Goal: Information Seeking & Learning: Learn about a topic

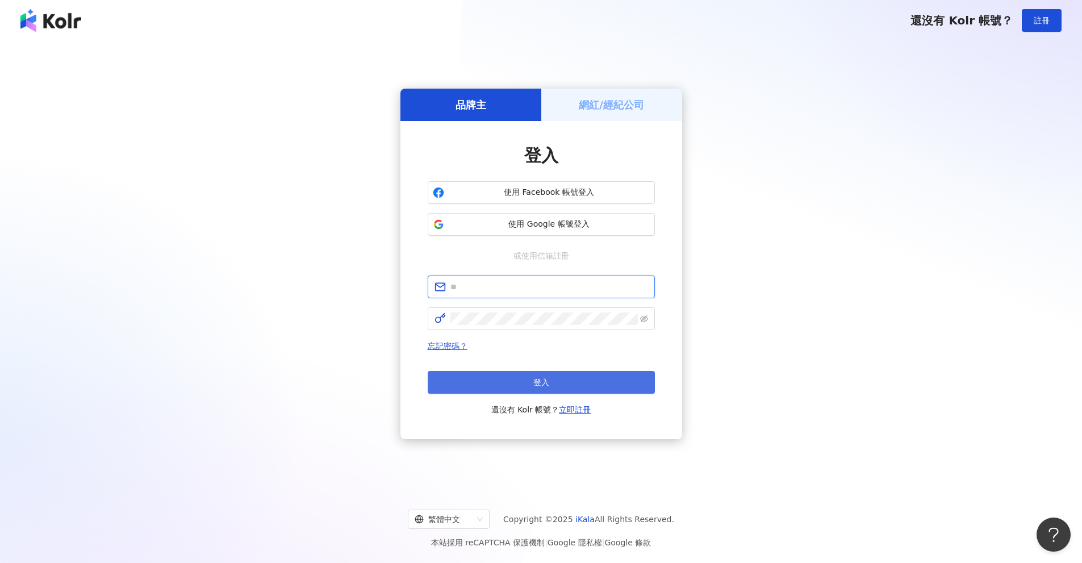
type input "**********"
click at [528, 376] on button "登入" at bounding box center [541, 382] width 227 height 23
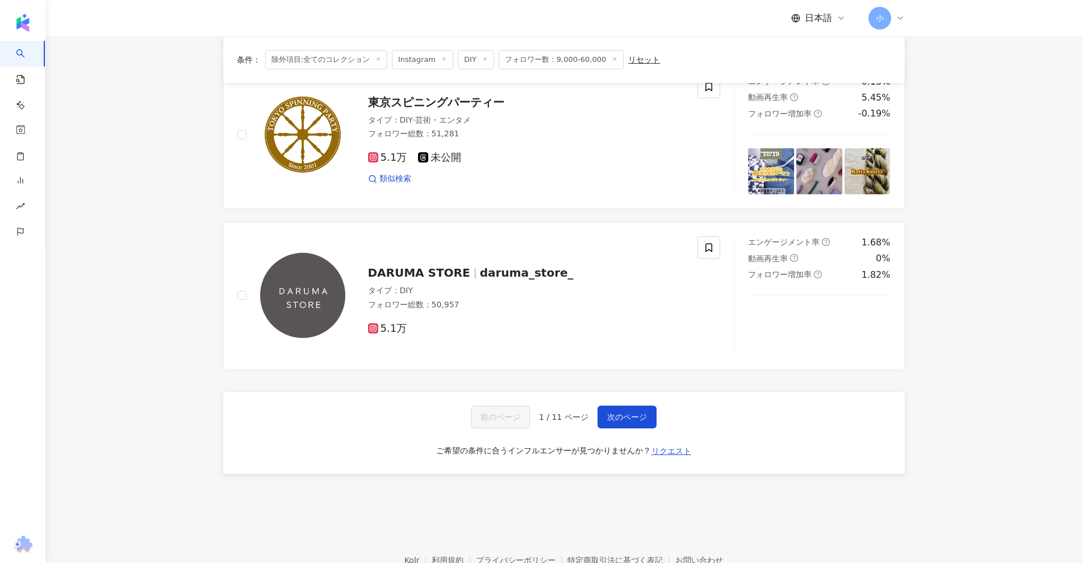
scroll to position [1761, 0]
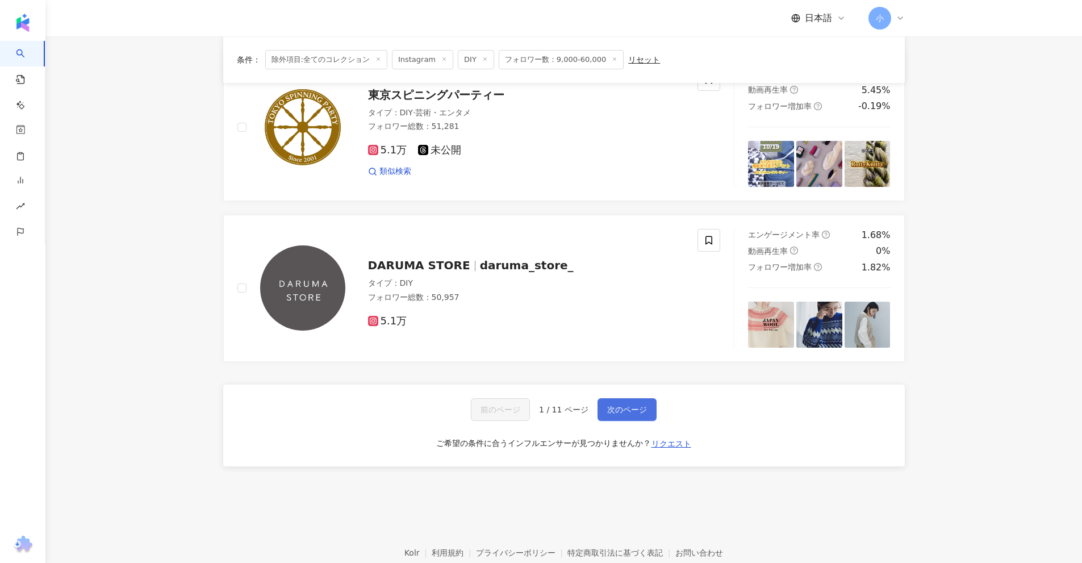
click at [528, 411] on button "次のページ" at bounding box center [627, 409] width 59 height 23
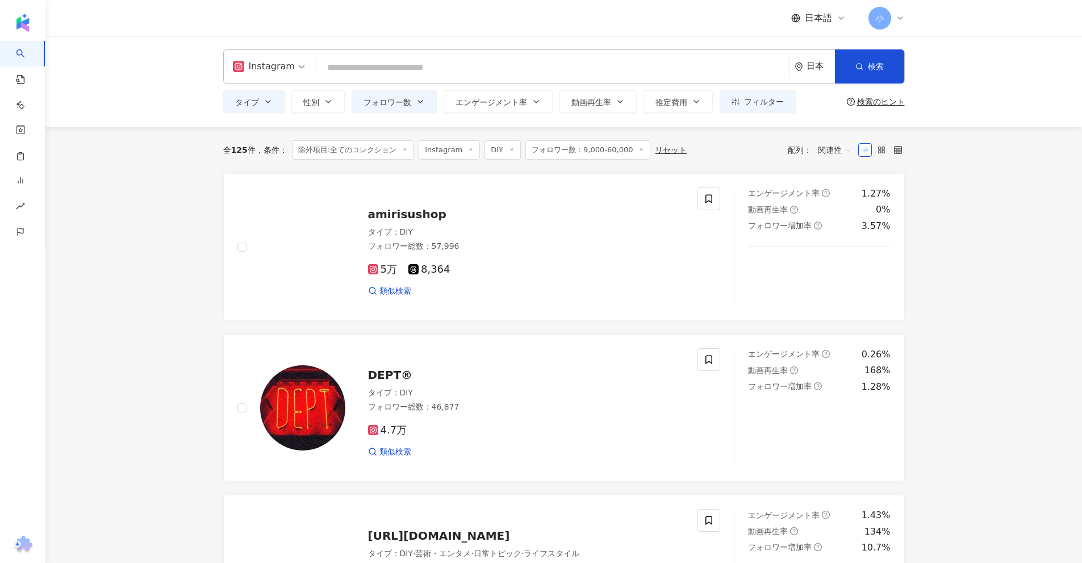
scroll to position [0, 0]
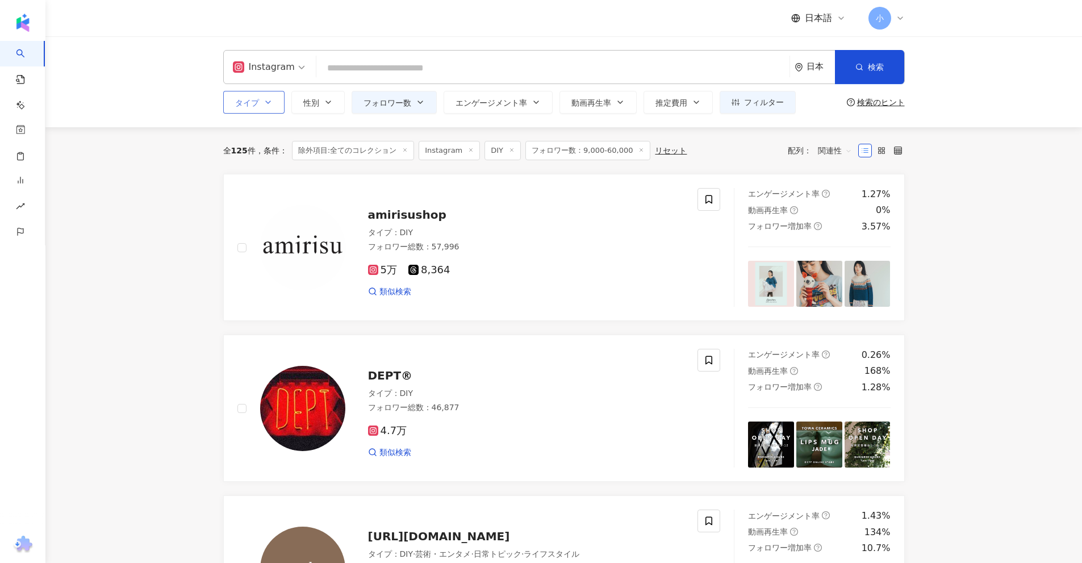
click at [268, 106] on icon "button" at bounding box center [268, 102] width 9 height 9
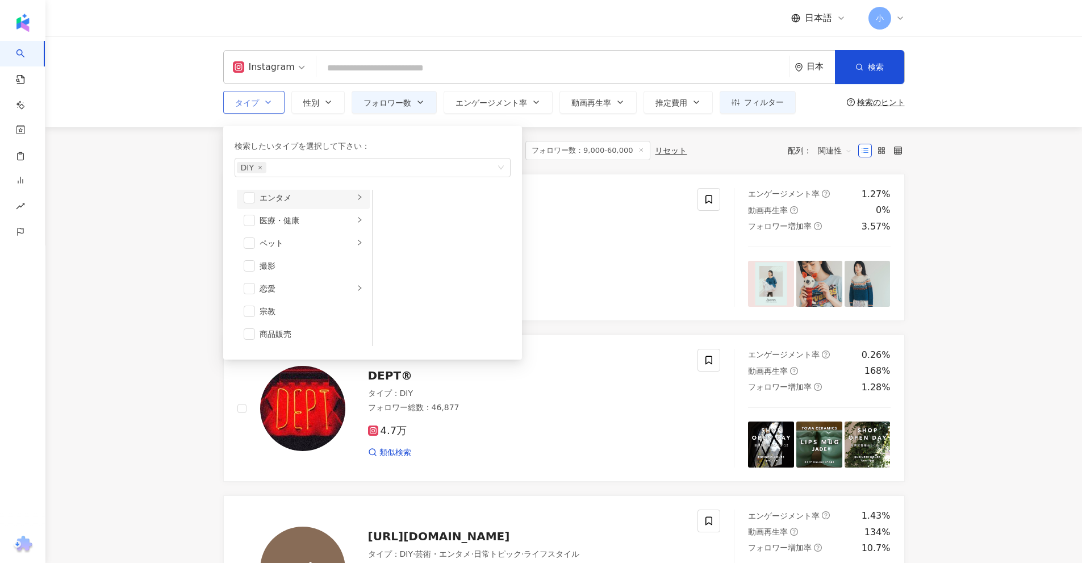
scroll to position [223, 0]
click at [282, 233] on div "ライフスタイル" at bounding box center [307, 230] width 94 height 12
click at [386, 228] on span "button" at bounding box center [387, 225] width 11 height 11
click at [292, 209] on div "芸術・エンタメ" at bounding box center [307, 203] width 94 height 12
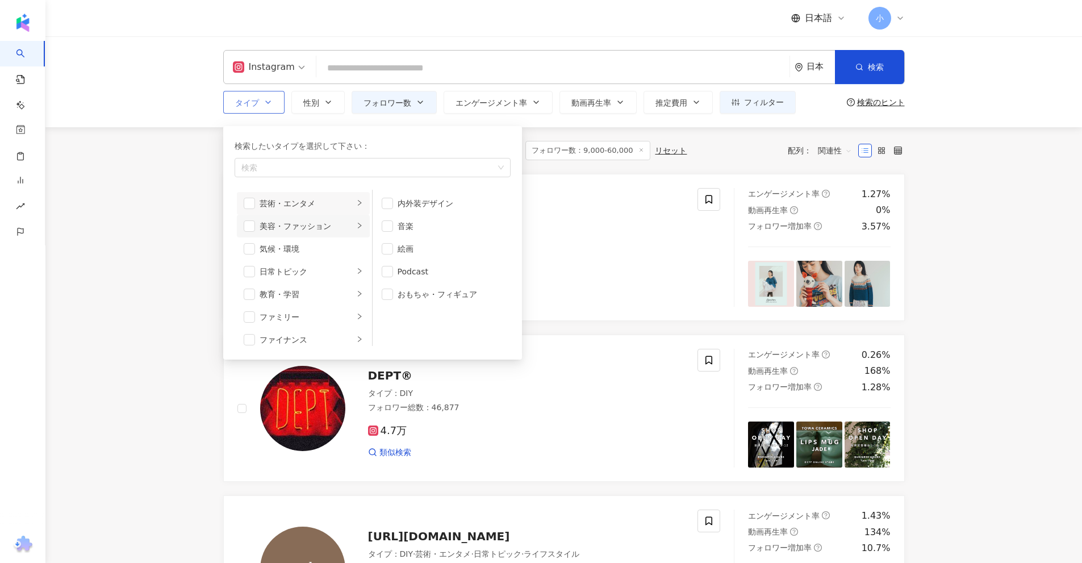
click at [303, 232] on div "美容・ファッション" at bounding box center [307, 226] width 94 height 12
click at [308, 243] on div "気候・環境" at bounding box center [311, 249] width 103 height 12
click at [289, 252] on div "気候・環境" at bounding box center [311, 249] width 103 height 12
click at [298, 269] on div "日常トピック" at bounding box center [307, 271] width 94 height 12
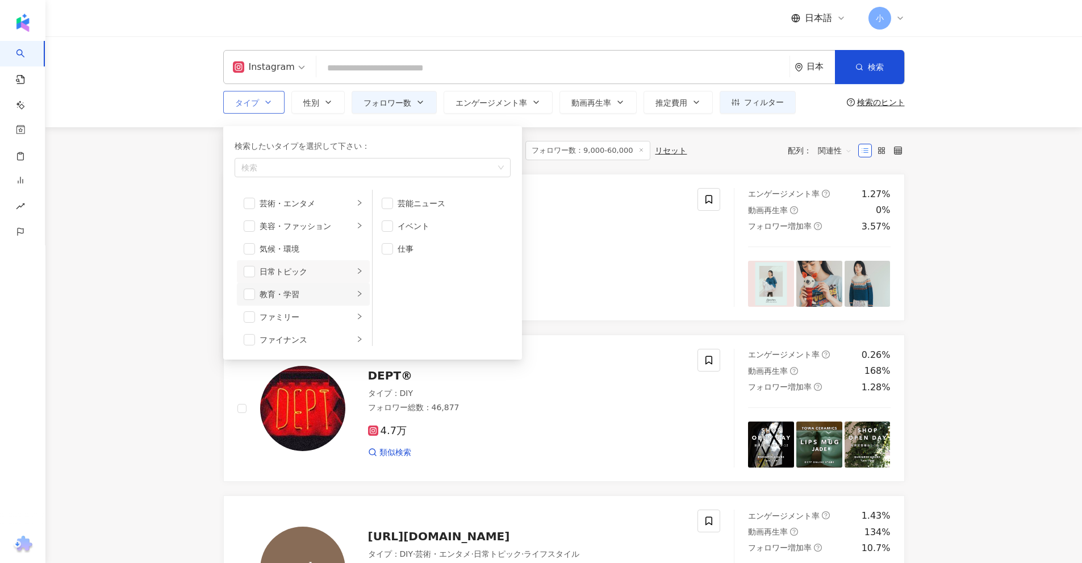
click at [304, 298] on div "教育・学習" at bounding box center [307, 294] width 94 height 12
click at [287, 227] on div "ファイナンス" at bounding box center [307, 226] width 94 height 12
click at [293, 255] on div "グルメ" at bounding box center [307, 249] width 94 height 12
click at [250, 248] on span "button" at bounding box center [249, 248] width 11 height 11
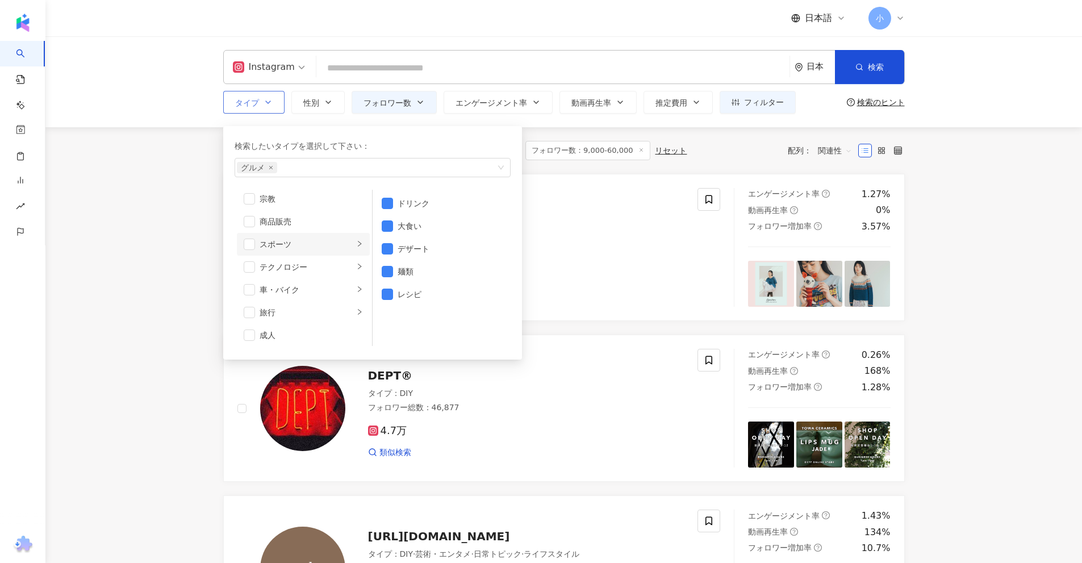
scroll to position [394, 0]
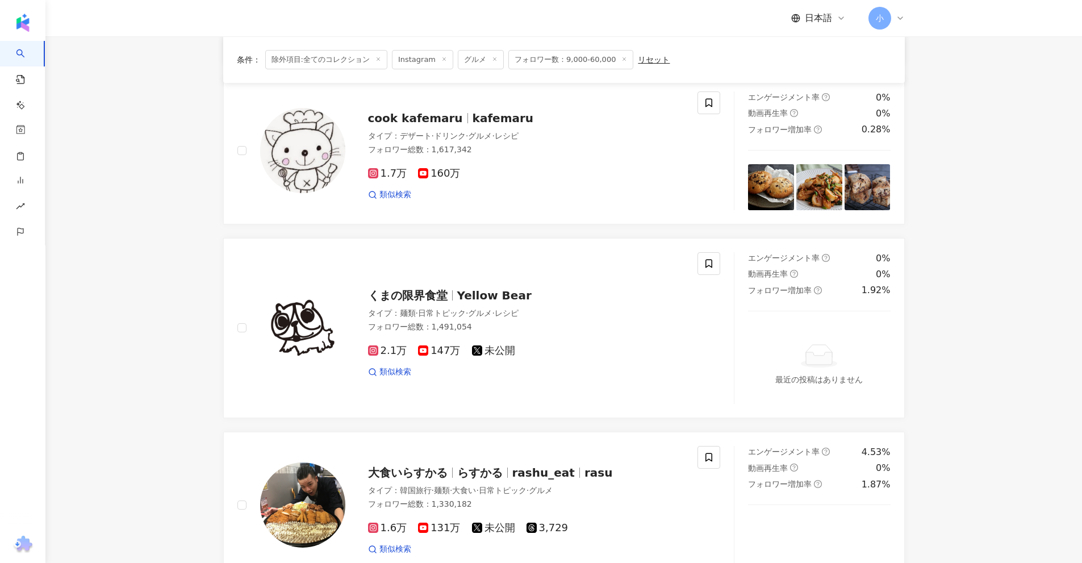
scroll to position [1761, 0]
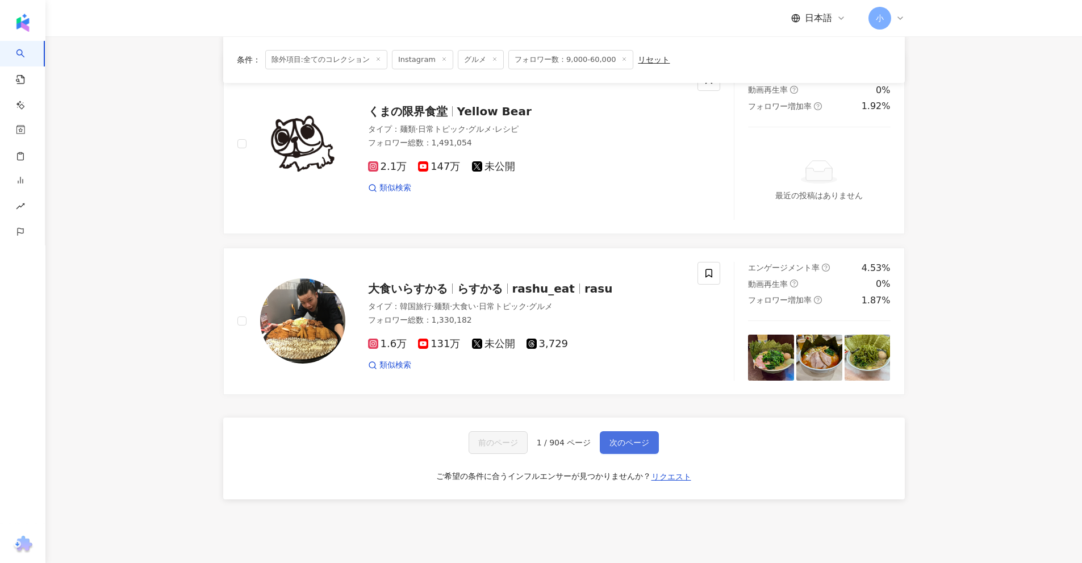
click at [528, 447] on span "次のページ" at bounding box center [630, 442] width 40 height 9
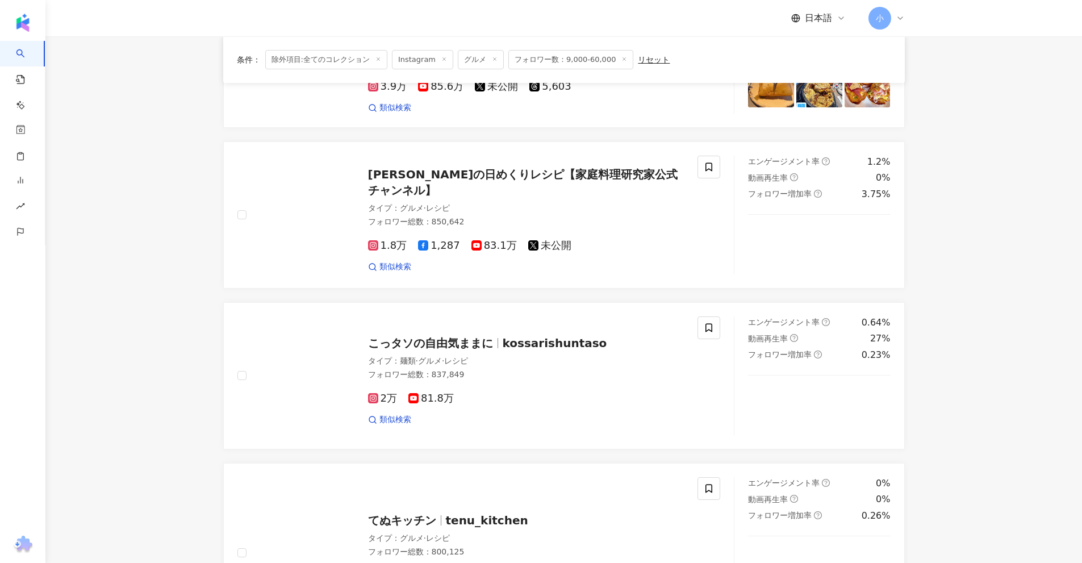
scroll to position [1852, 0]
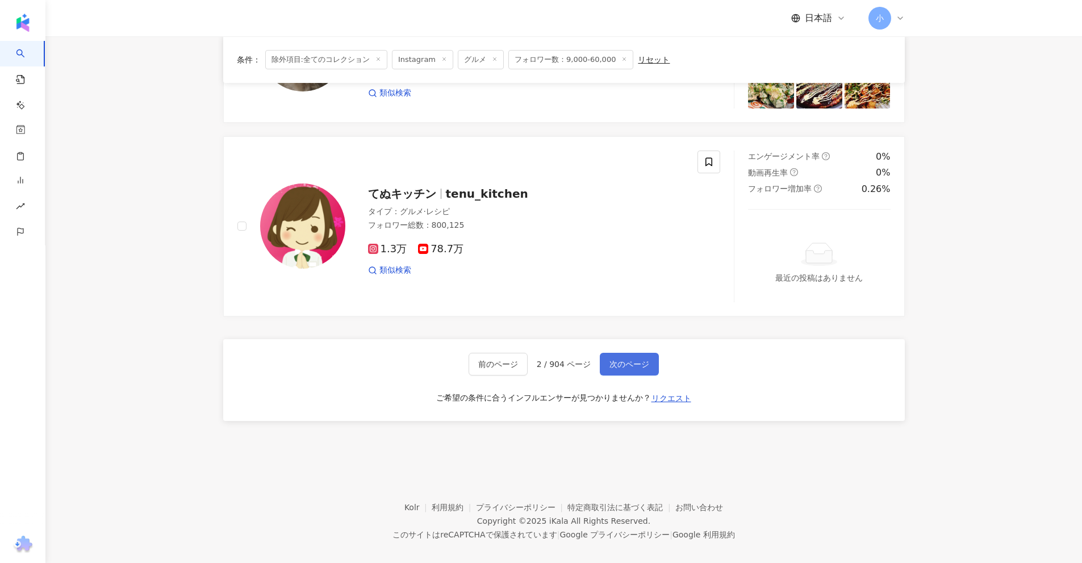
click at [528, 360] on span "次のページ" at bounding box center [630, 364] width 40 height 9
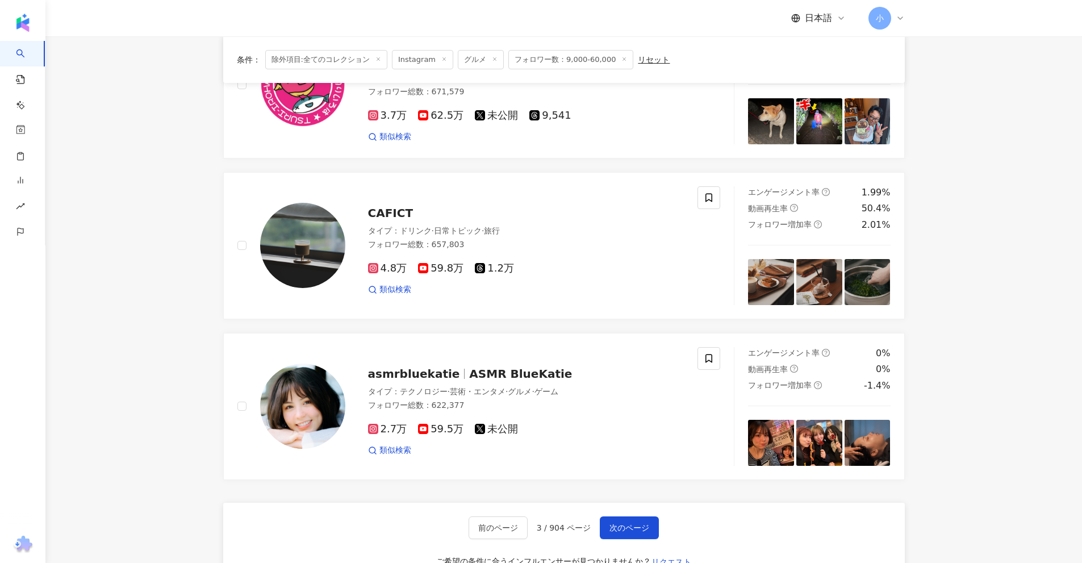
scroll to position [1761, 0]
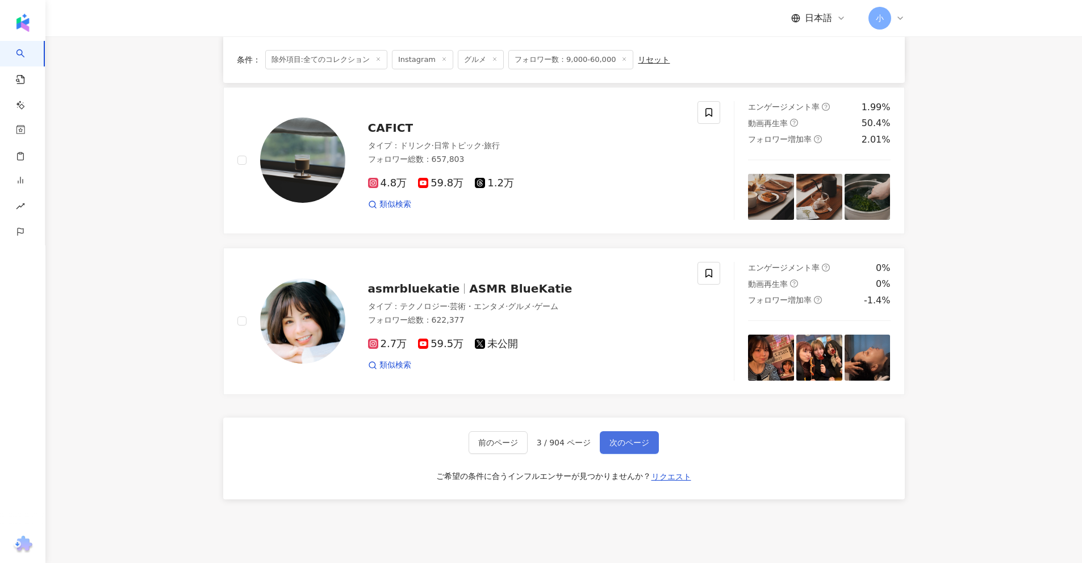
click at [528, 444] on span "次のページ" at bounding box center [630, 442] width 40 height 9
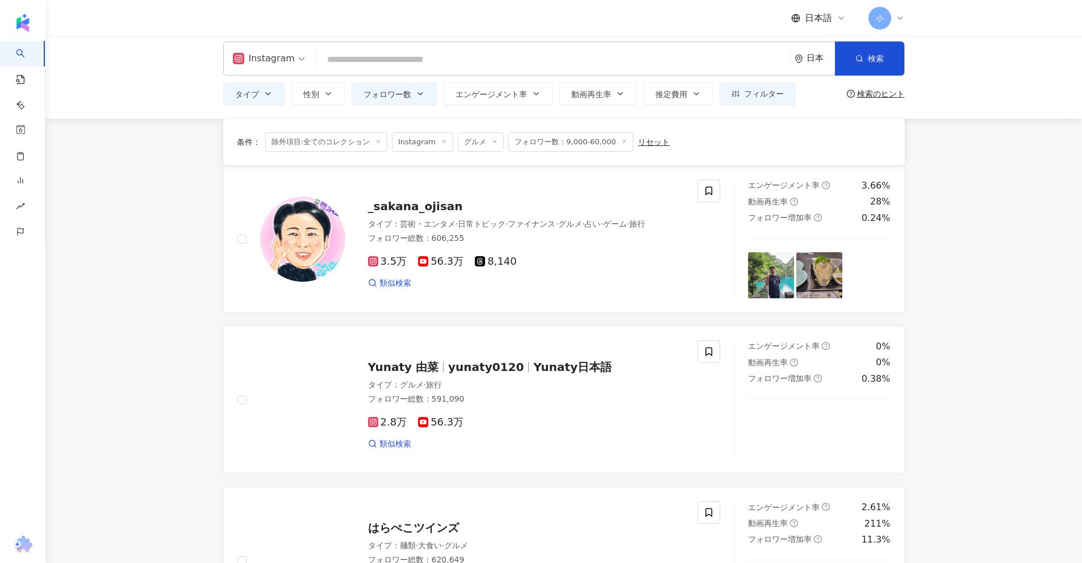
scroll to position [0, 0]
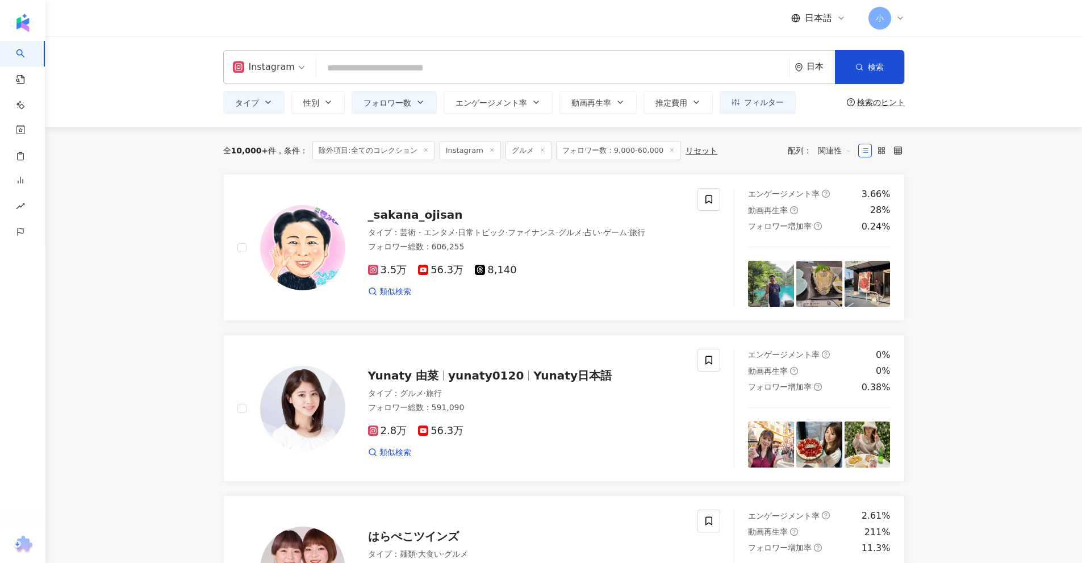
click at [266, 69] on div "Instagram" at bounding box center [264, 67] width 62 height 18
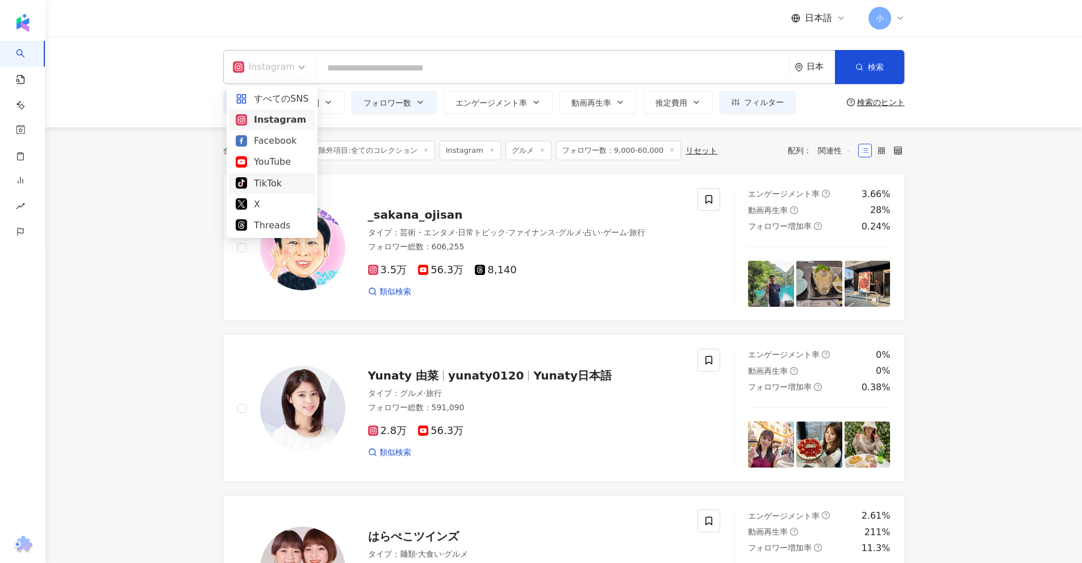
click at [280, 187] on div "TikTok" at bounding box center [272, 183] width 73 height 14
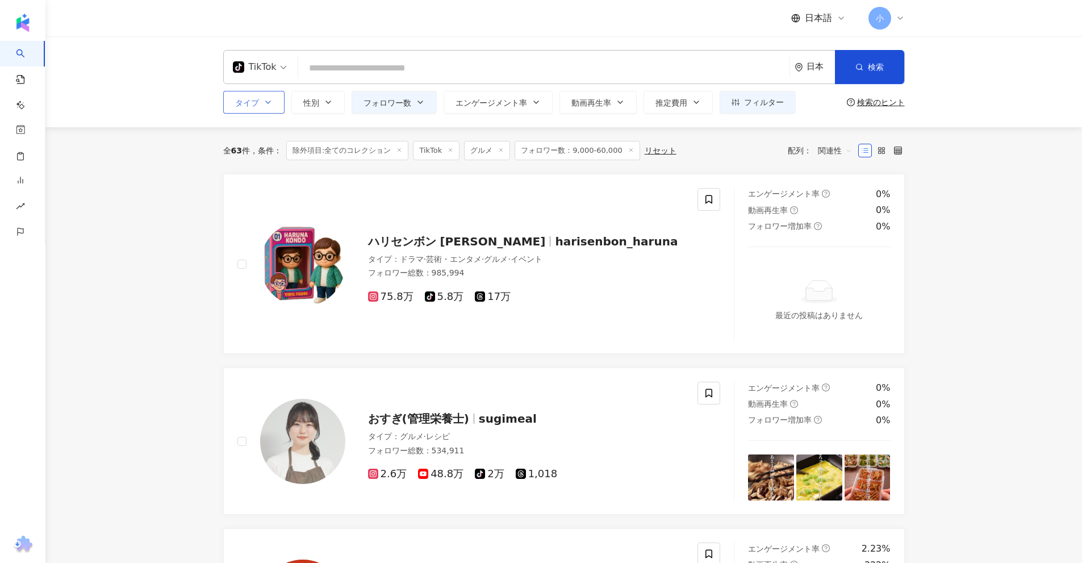
click at [265, 106] on icon "button" at bounding box center [268, 102] width 9 height 9
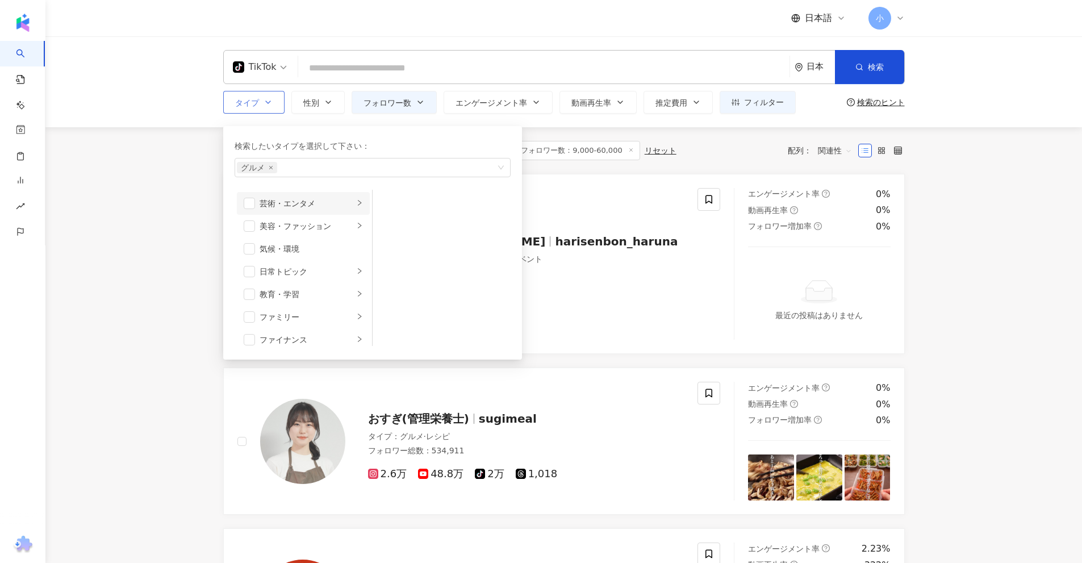
click at [274, 203] on div "芸術・エンタメ" at bounding box center [307, 203] width 94 height 12
click at [259, 226] on li "美容・ファッション" at bounding box center [303, 226] width 133 height 23
click at [251, 227] on span "button" at bounding box center [249, 225] width 11 height 11
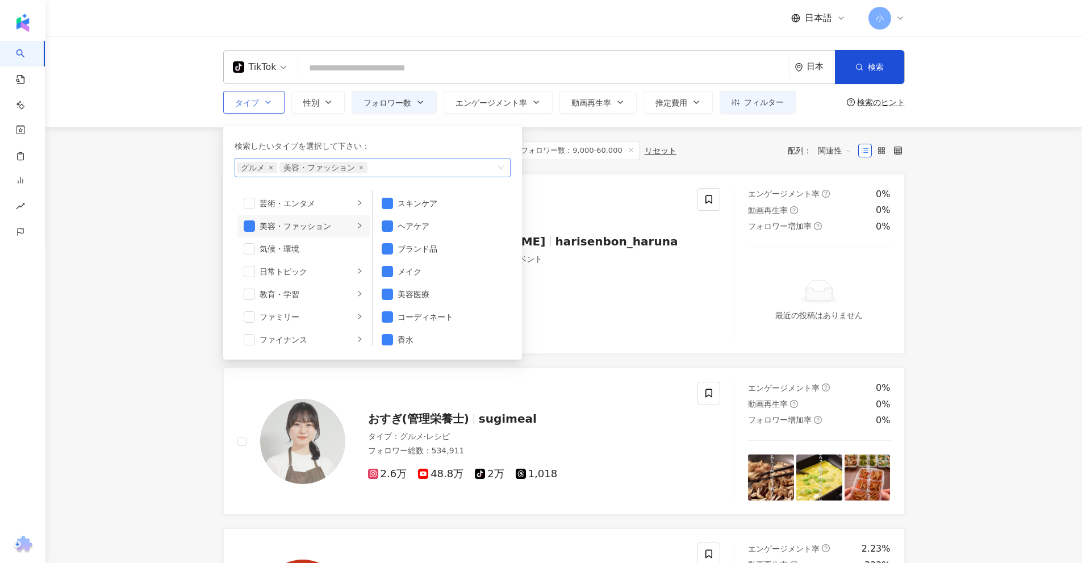
click at [269, 168] on icon "close" at bounding box center [271, 167] width 5 height 5
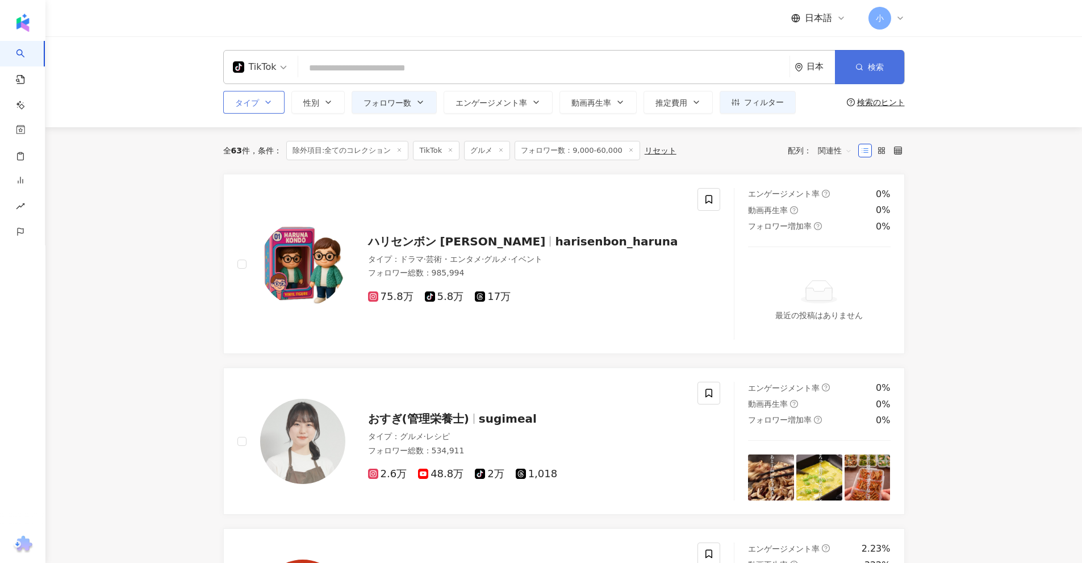
drag, startPoint x: 864, startPoint y: 69, endPoint x: 866, endPoint y: 93, distance: 23.4
click at [528, 70] on button "検索" at bounding box center [869, 67] width 69 height 34
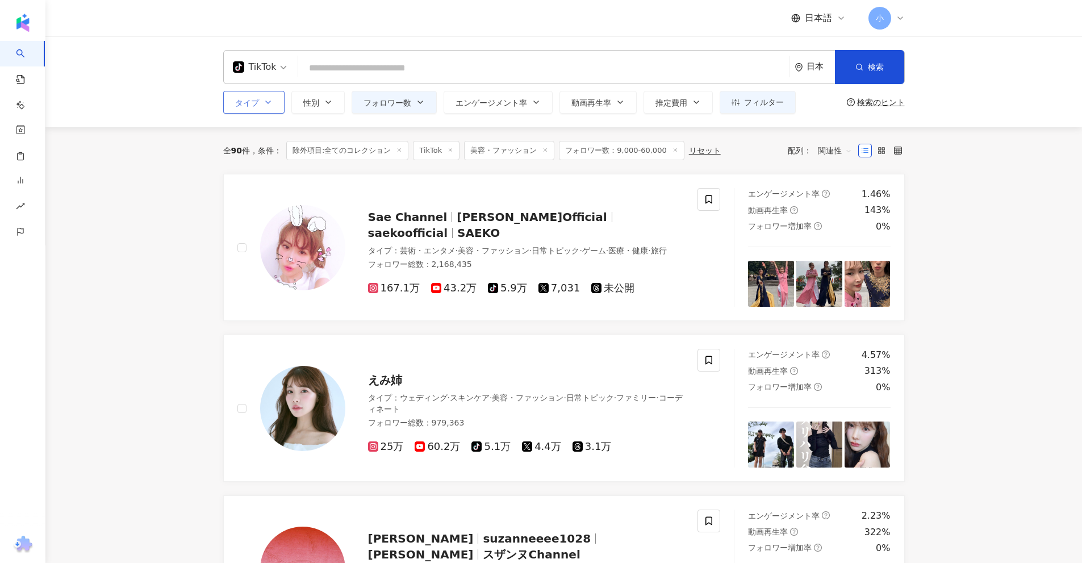
click at [269, 106] on icon "button" at bounding box center [268, 102] width 9 height 9
click at [265, 76] on div "TikTok" at bounding box center [255, 67] width 44 height 18
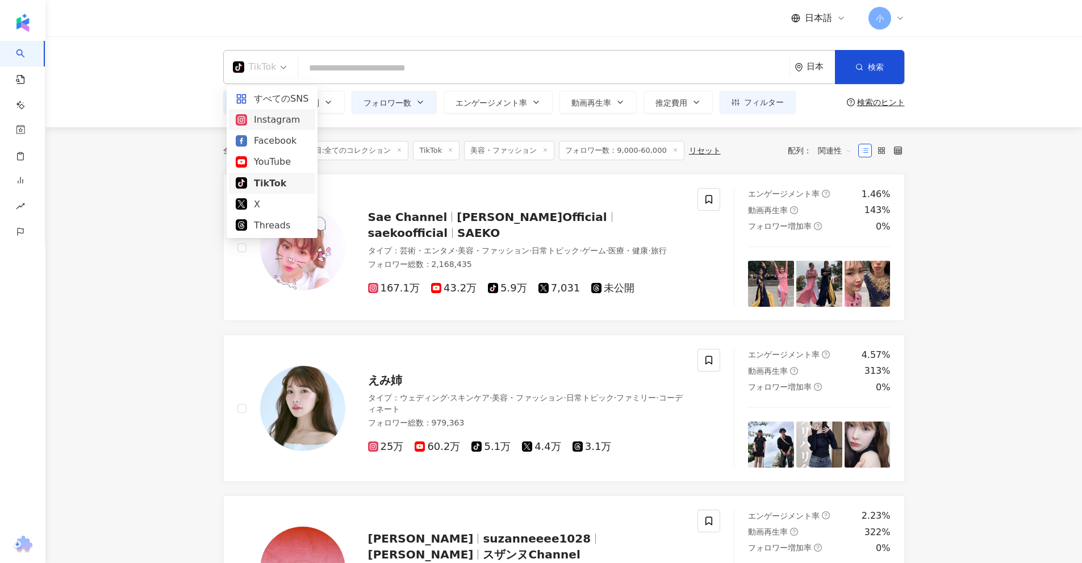
click at [272, 118] on div "Instagram" at bounding box center [272, 119] width 73 height 14
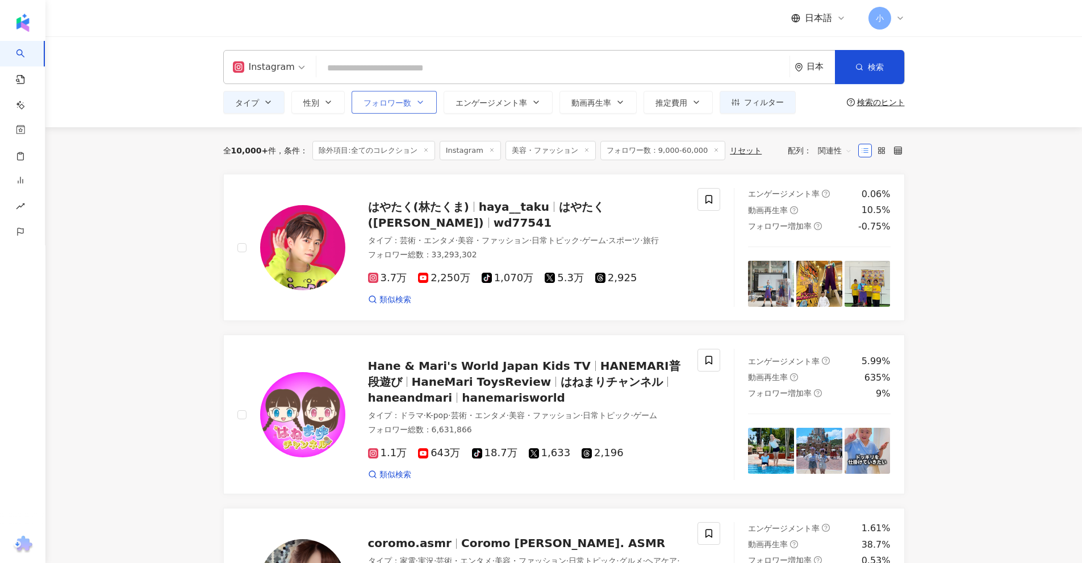
click at [423, 102] on icon "button" at bounding box center [420, 102] width 9 height 9
click at [256, 111] on button "タイプ" at bounding box center [253, 102] width 61 height 23
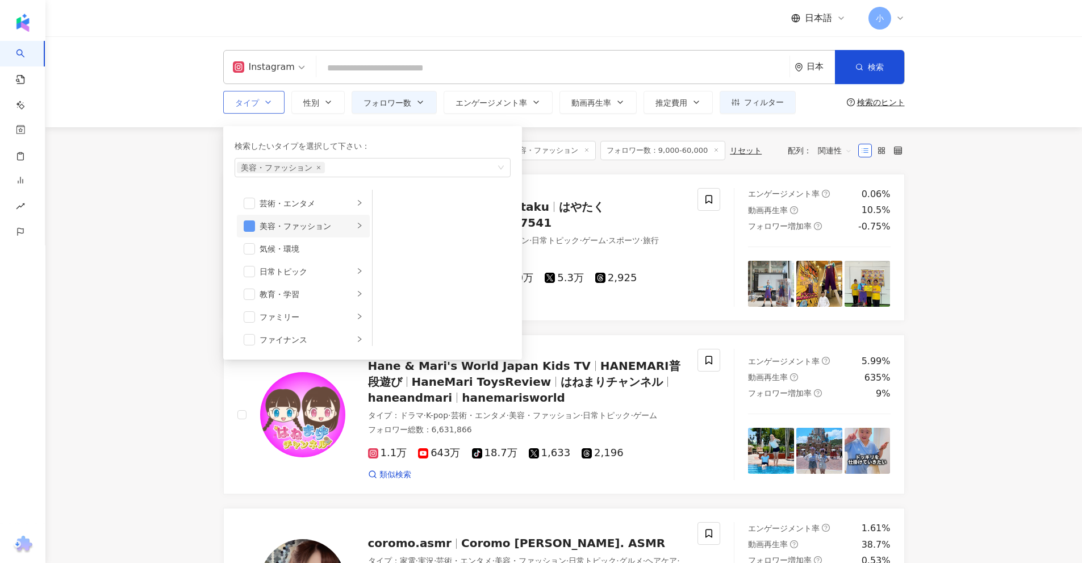
click at [251, 226] on span "button" at bounding box center [249, 225] width 11 height 11
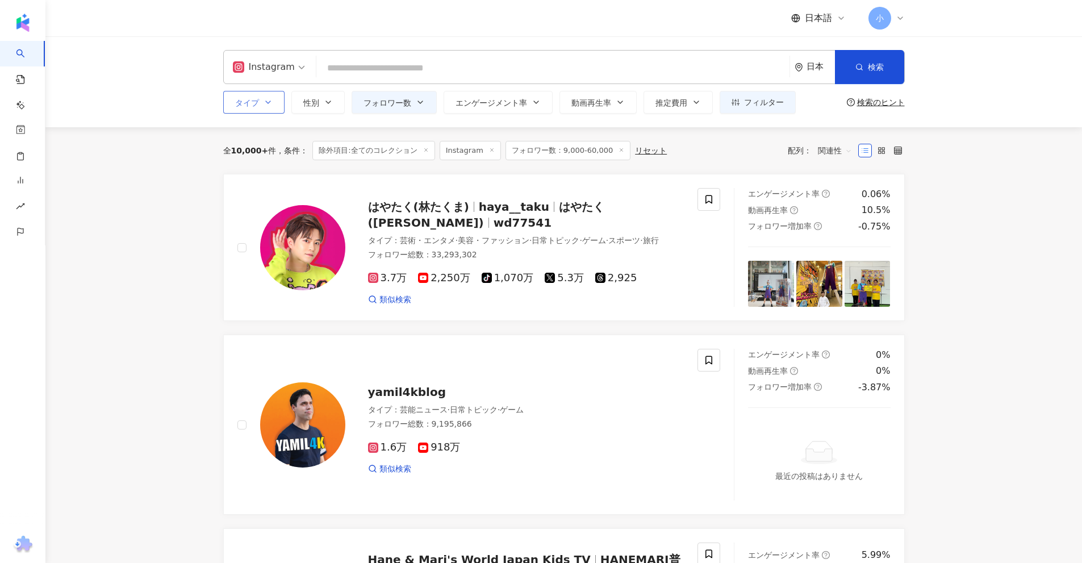
click at [266, 106] on icon "button" at bounding box center [268, 102] width 9 height 9
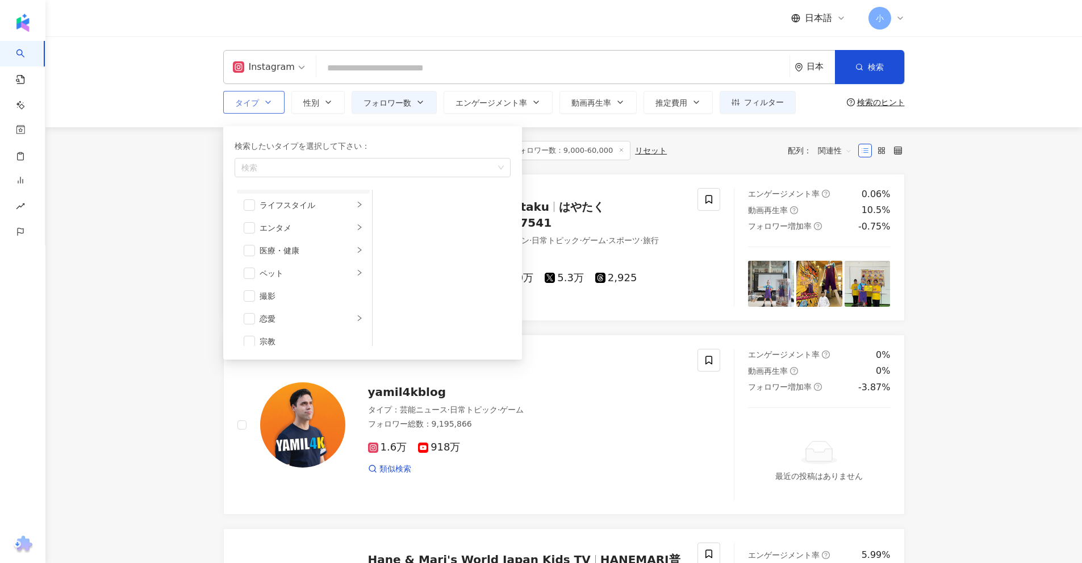
scroll to position [166, 0]
click at [249, 193] on span "button" at bounding box center [249, 195] width 11 height 11
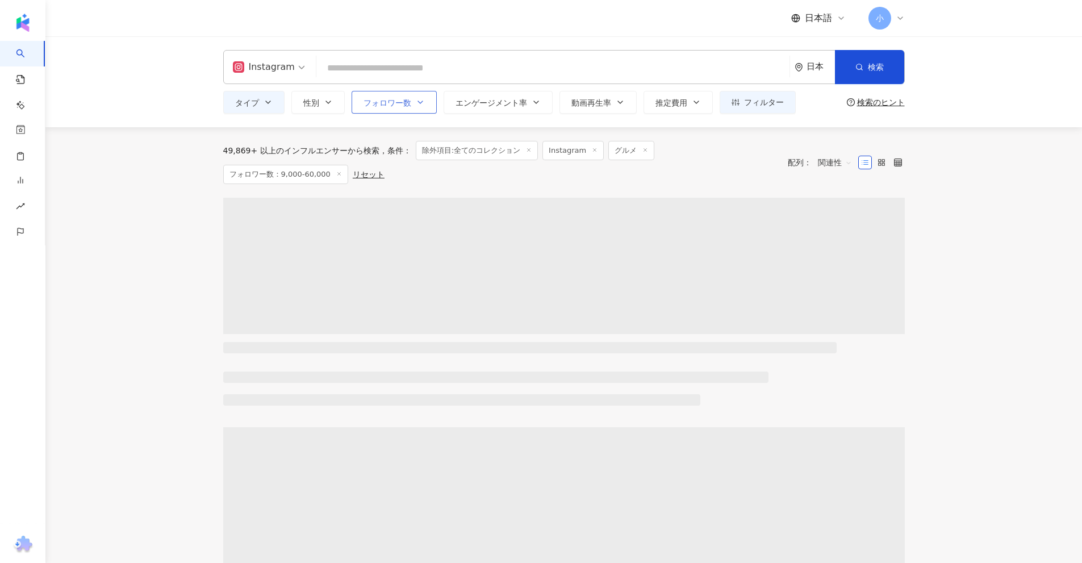
click at [386, 107] on span "フォロワー数" at bounding box center [388, 102] width 48 height 9
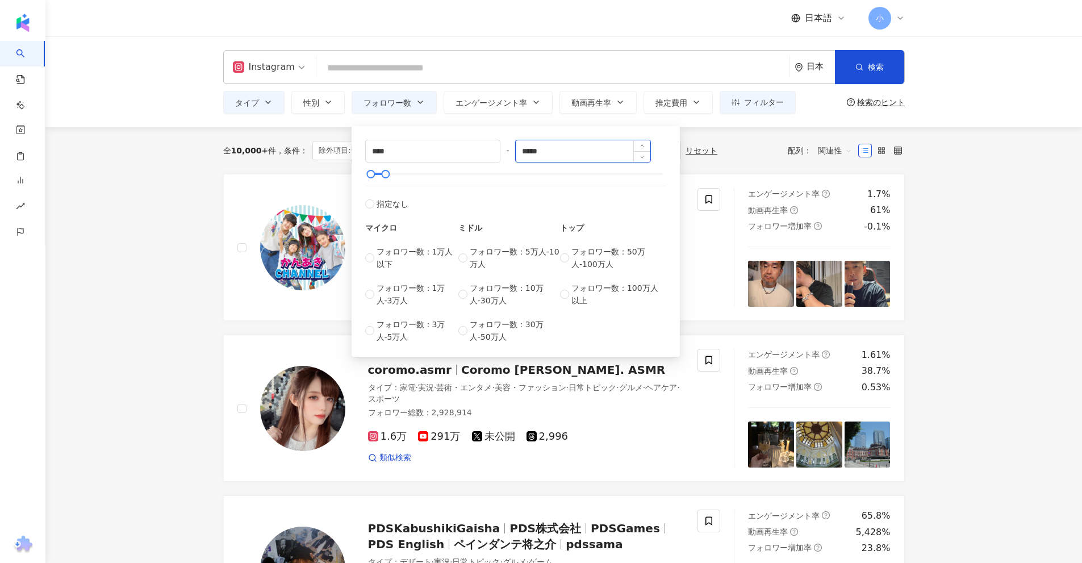
click at [528, 151] on input "*****" at bounding box center [583, 151] width 135 height 22
click at [528, 160] on input "*" at bounding box center [583, 151] width 135 height 22
type input "*****"
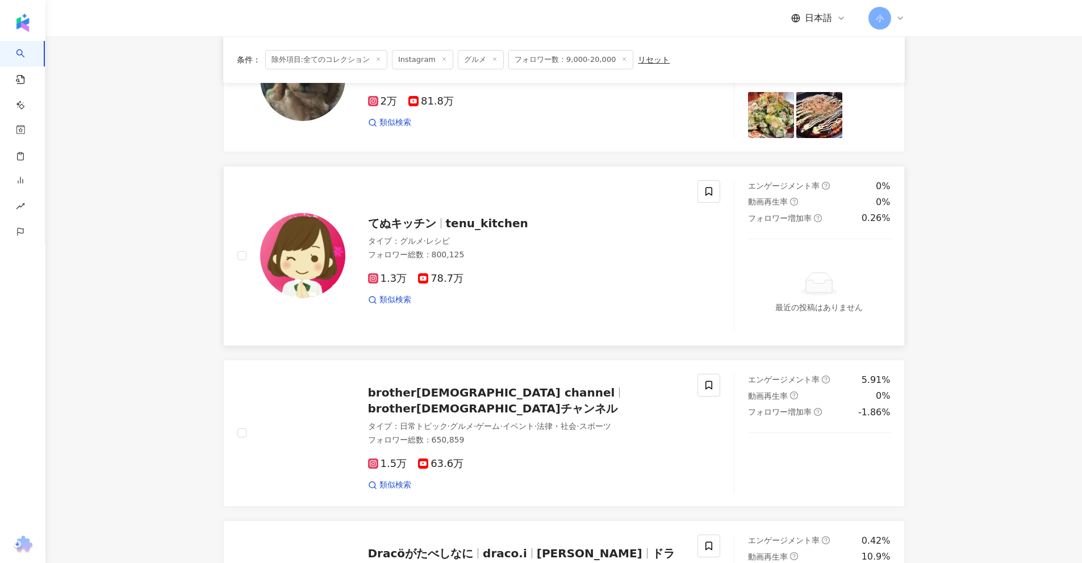
scroll to position [1420, 0]
